Goal: Navigation & Orientation: Go to known website

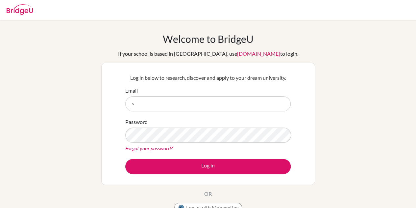
type input "s001882@kis.edu.my"
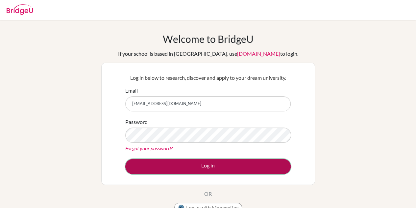
click at [190, 169] on button "Log in" at bounding box center [207, 166] width 165 height 15
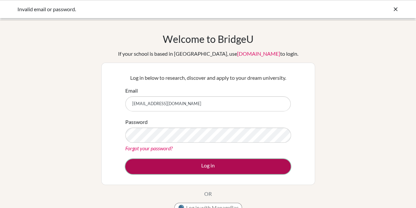
click at [194, 167] on button "Log in" at bounding box center [207, 166] width 165 height 15
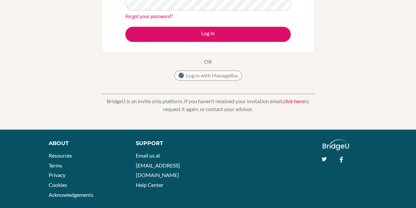
scroll to position [151, 0]
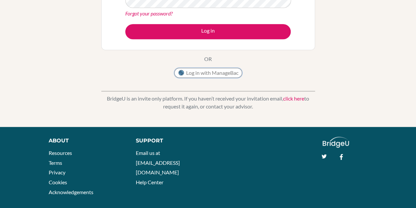
click at [184, 74] on img at bounding box center [181, 72] width 7 height 7
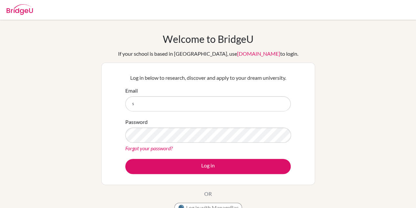
type input "[EMAIL_ADDRESS][DOMAIN_NAME]"
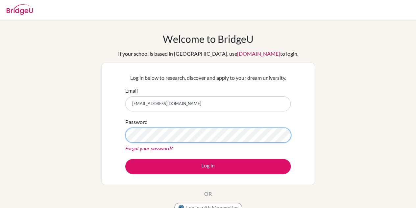
click at [125, 159] on button "Log in" at bounding box center [207, 166] width 165 height 15
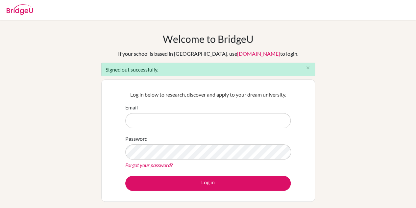
click at [130, 71] on div "Signed out successfully. close" at bounding box center [208, 68] width 214 height 13
click at [24, 12] on img at bounding box center [20, 9] width 26 height 11
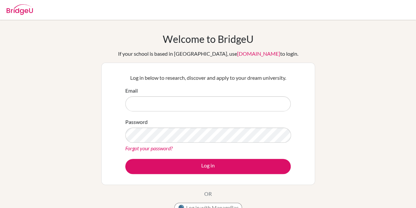
click at [186, 105] on input "Email" at bounding box center [207, 103] width 165 height 15
type input "[EMAIL_ADDRESS][DOMAIN_NAME]"
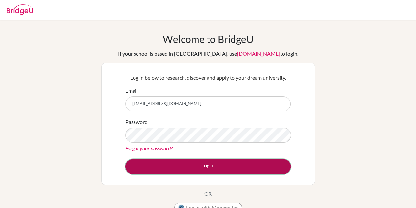
click at [186, 160] on button "Log in" at bounding box center [207, 166] width 165 height 15
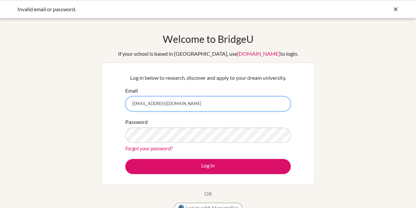
click at [135, 103] on input "s001882@kis.edu.my" at bounding box center [207, 103] width 165 height 15
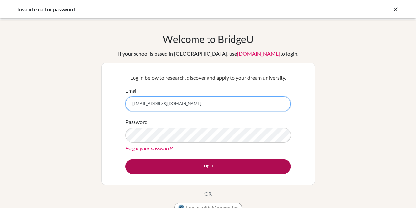
type input "S001882@kis.edu.my"
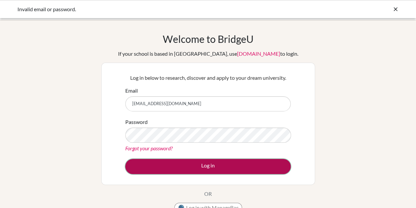
click at [147, 162] on button "Log in" at bounding box center [207, 166] width 165 height 15
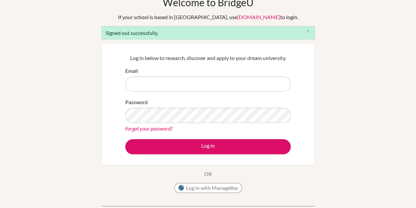
scroll to position [37, 0]
